Goal: Task Accomplishment & Management: Use online tool/utility

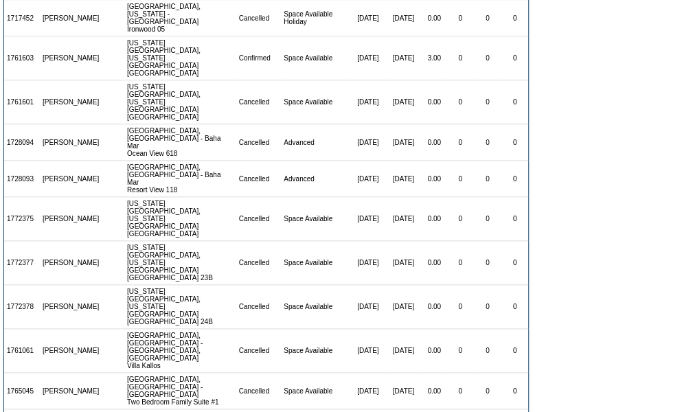
scroll to position [464, 0]
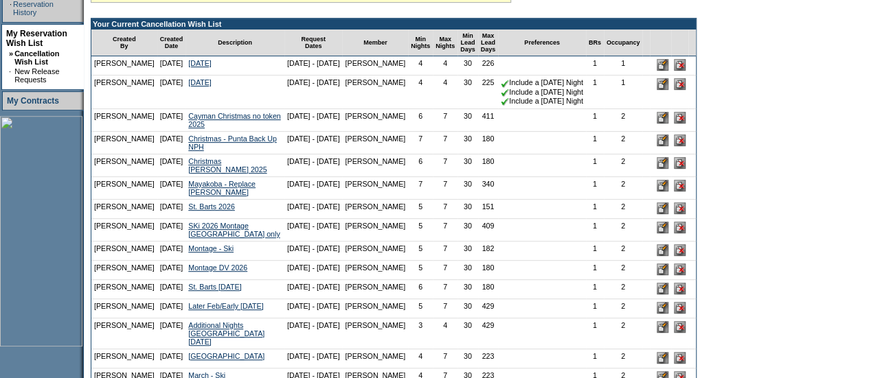
scroll to position [309, 0]
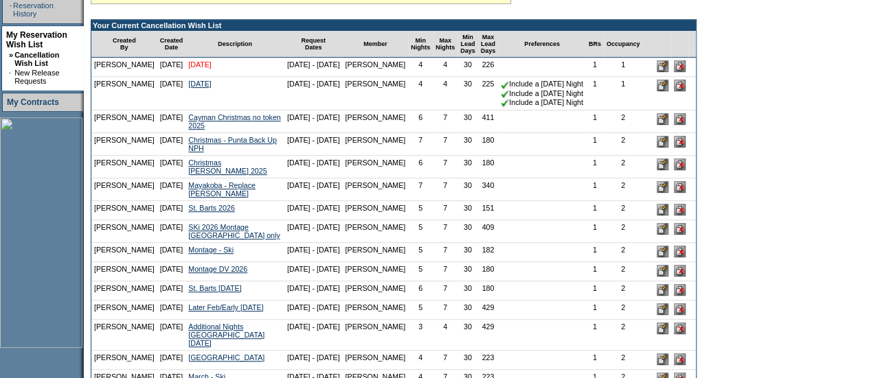
click at [211, 69] on link "[DATE]" at bounding box center [199, 64] width 23 height 8
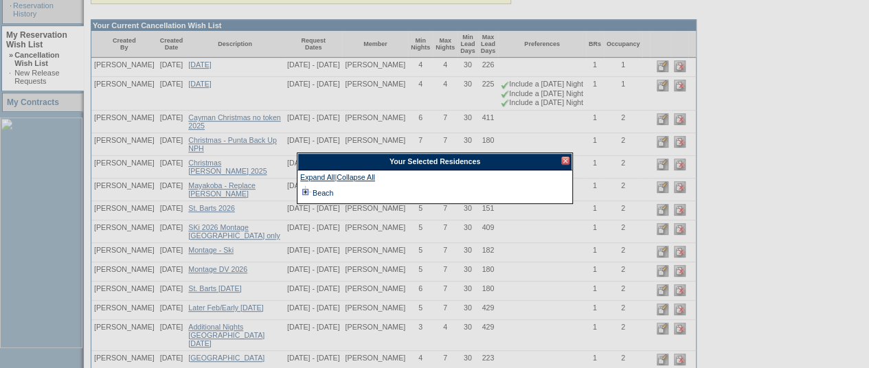
click at [303, 190] on td at bounding box center [305, 192] width 11 height 15
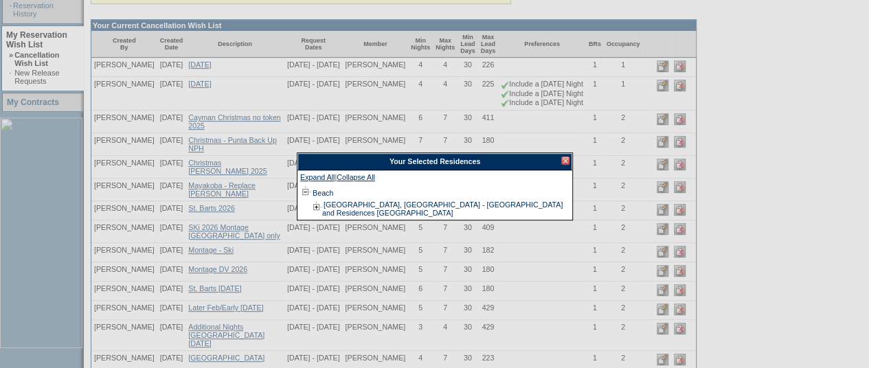
click at [566, 159] on div at bounding box center [565, 161] width 8 height 8
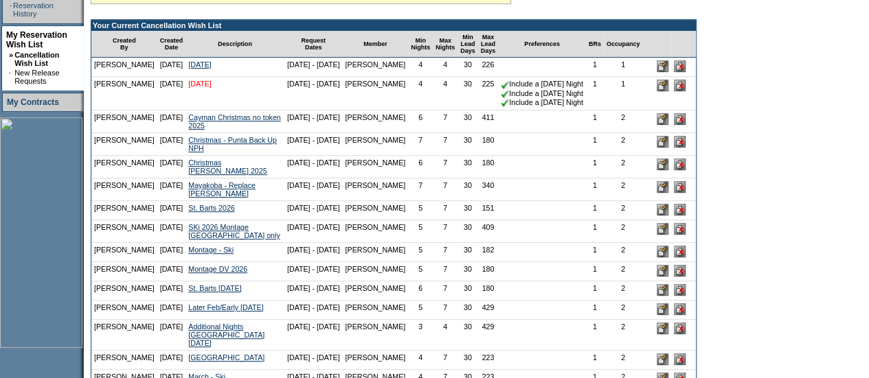
click at [211, 88] on link "[DATE]" at bounding box center [199, 84] width 23 height 8
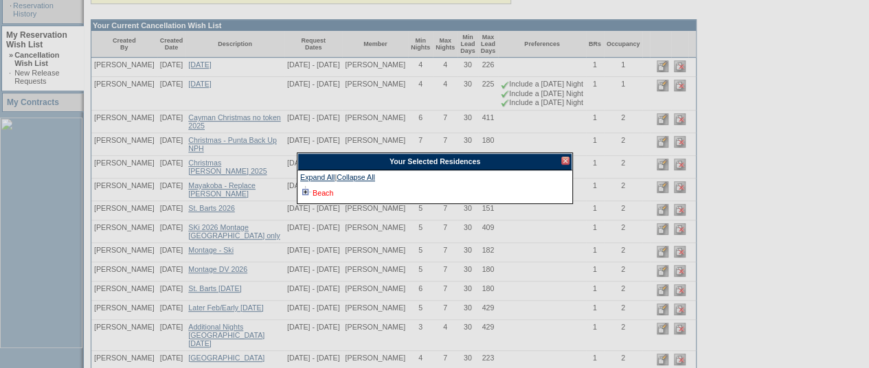
click at [327, 196] on link "Beach" at bounding box center [322, 193] width 21 height 8
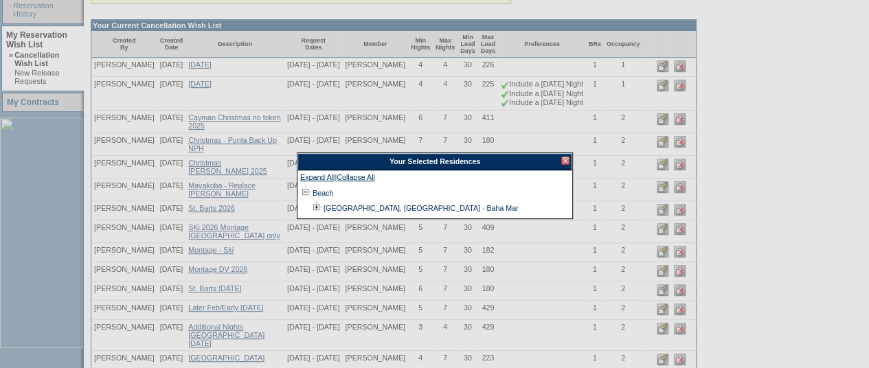
click at [565, 159] on div at bounding box center [565, 161] width 8 height 8
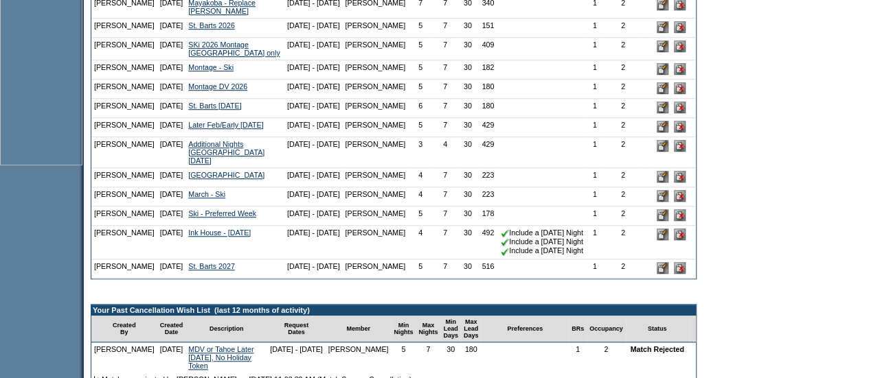
scroll to position [497, 0]
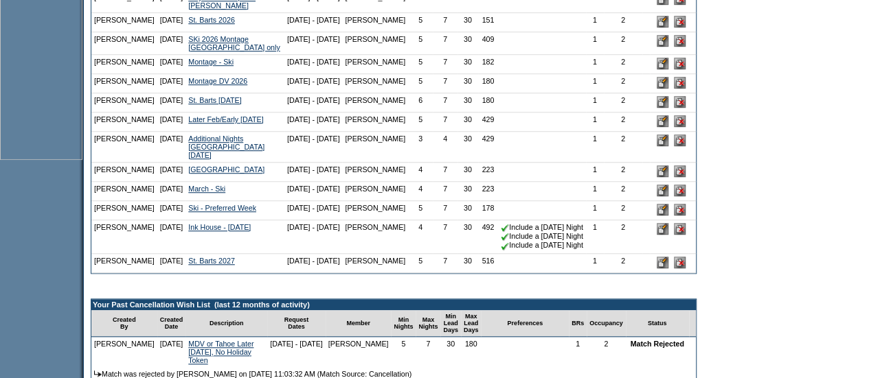
click at [680, 268] on input "image" at bounding box center [680, 263] width 12 height 12
